Goal: Find specific page/section: Find specific page/section

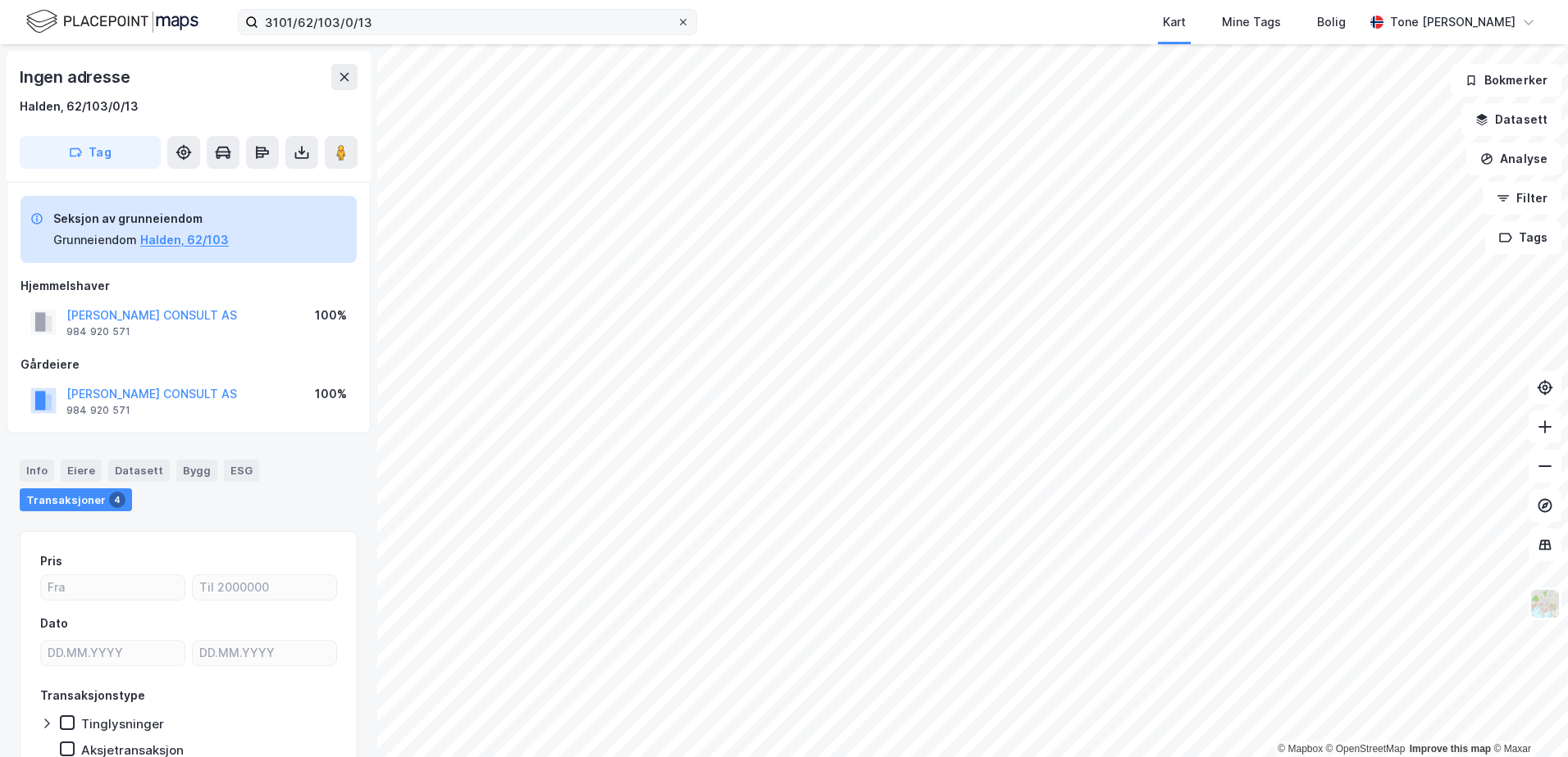
click at [683, 20] on icon at bounding box center [683, 22] width 10 height 10
click at [677, 20] on input "3101/62/103/0/13" at bounding box center [467, 22] width 418 height 24
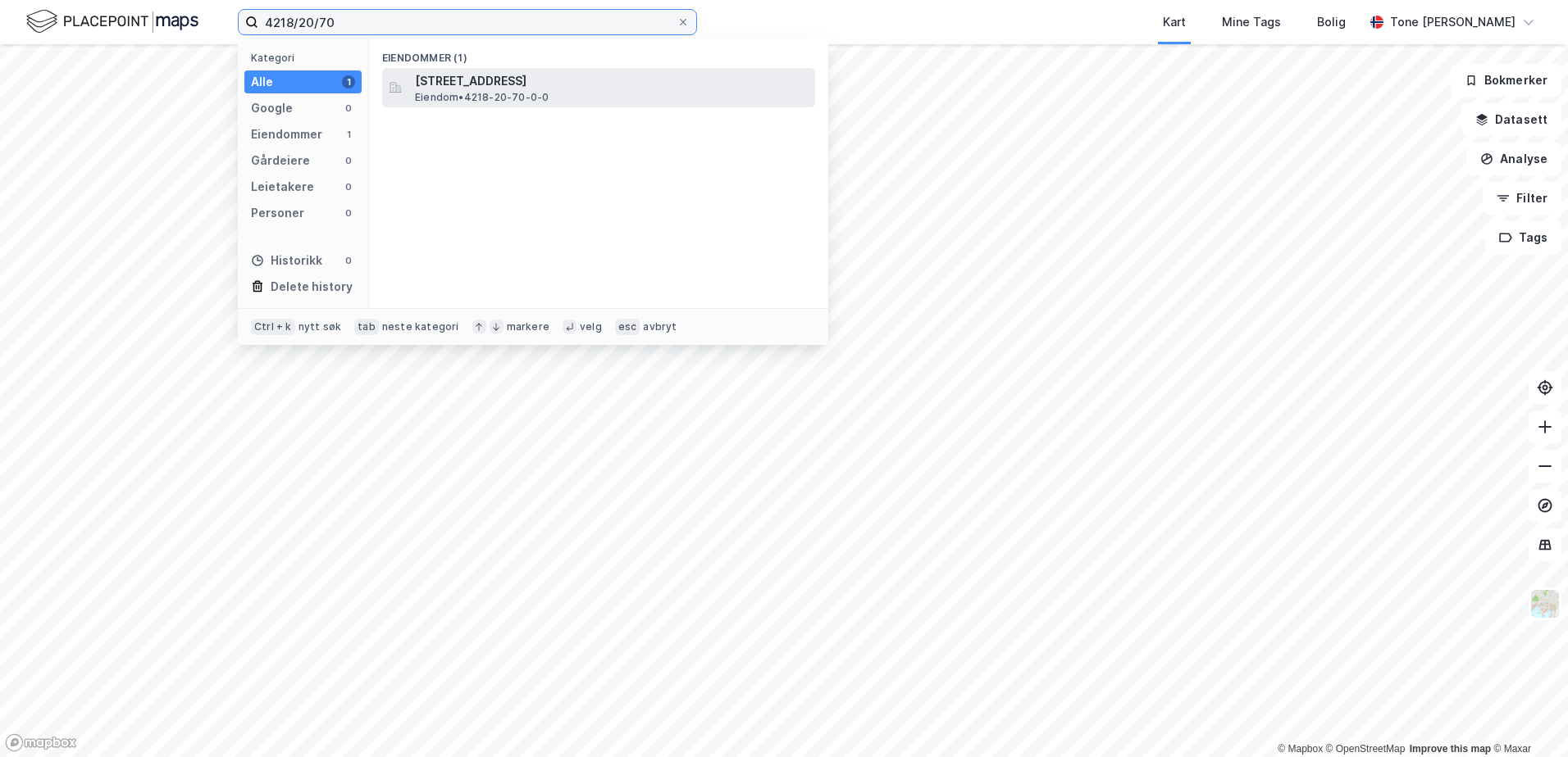
type input "4218/20/70"
click at [525, 88] on span "[STREET_ADDRESS]" at bounding box center [612, 81] width 394 height 19
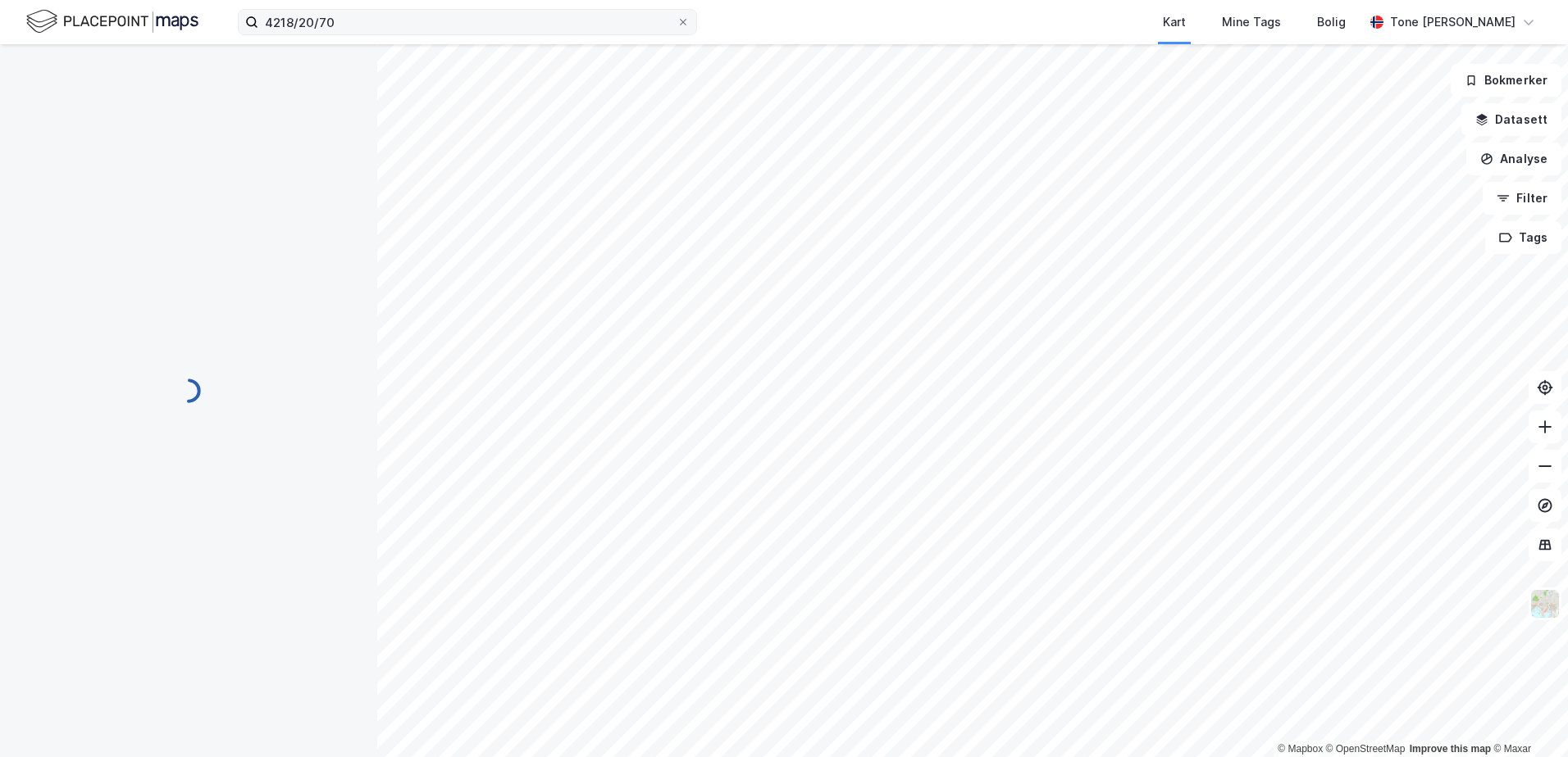
scroll to position [4, 0]
